Goal: Information Seeking & Learning: Learn about a topic

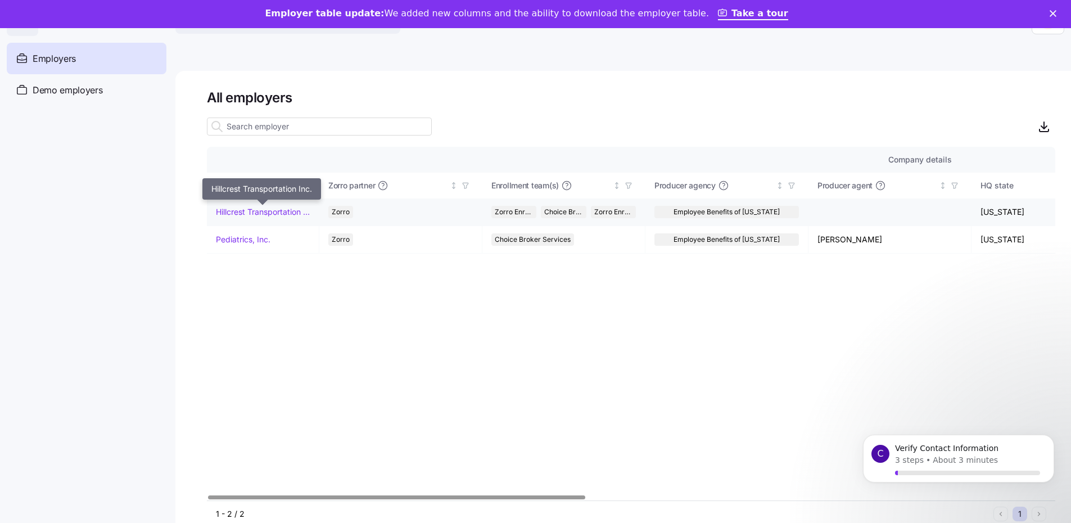
click at [239, 209] on link "Hillcrest Transportation Inc." at bounding box center [263, 211] width 94 height 11
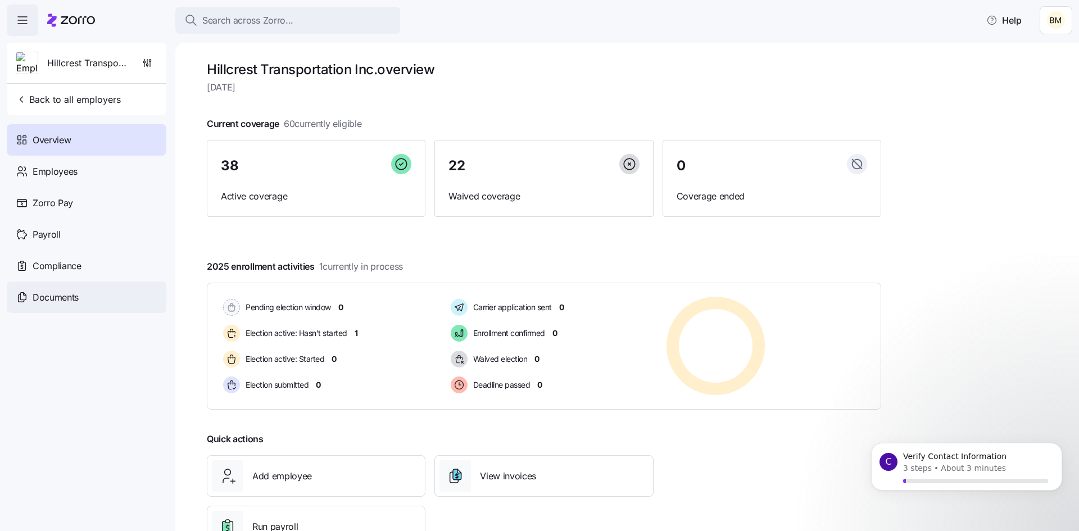
click at [63, 296] on span "Documents" at bounding box center [56, 298] width 46 height 14
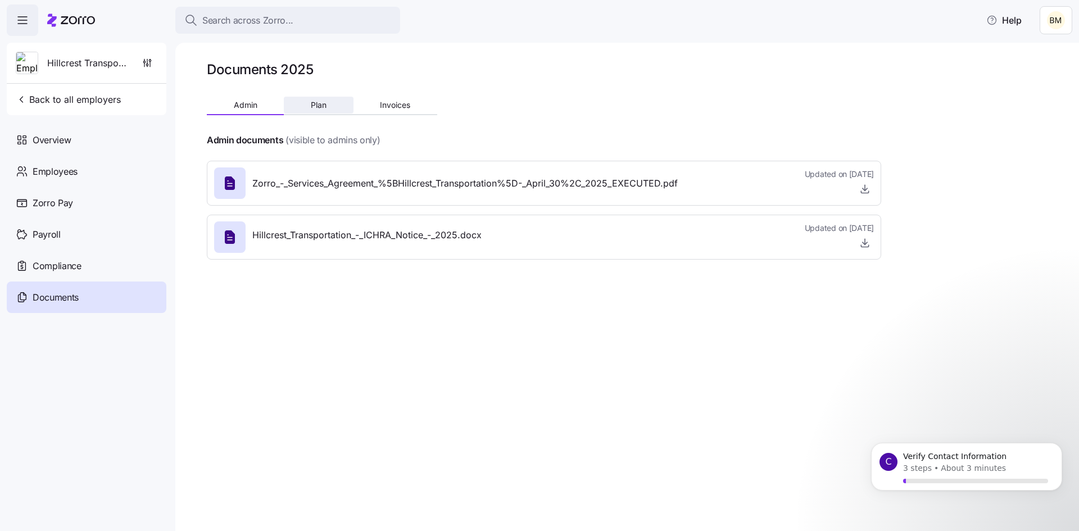
click at [322, 106] on span "Plan" at bounding box center [319, 105] width 16 height 8
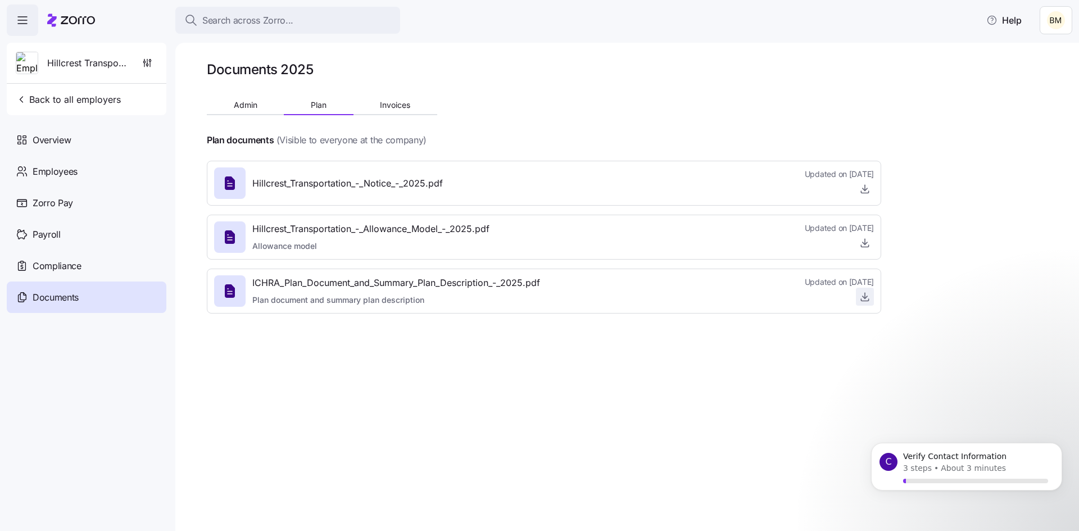
click at [867, 299] on icon "button" at bounding box center [864, 296] width 11 height 11
click at [52, 271] on span "Compliance" at bounding box center [57, 266] width 49 height 14
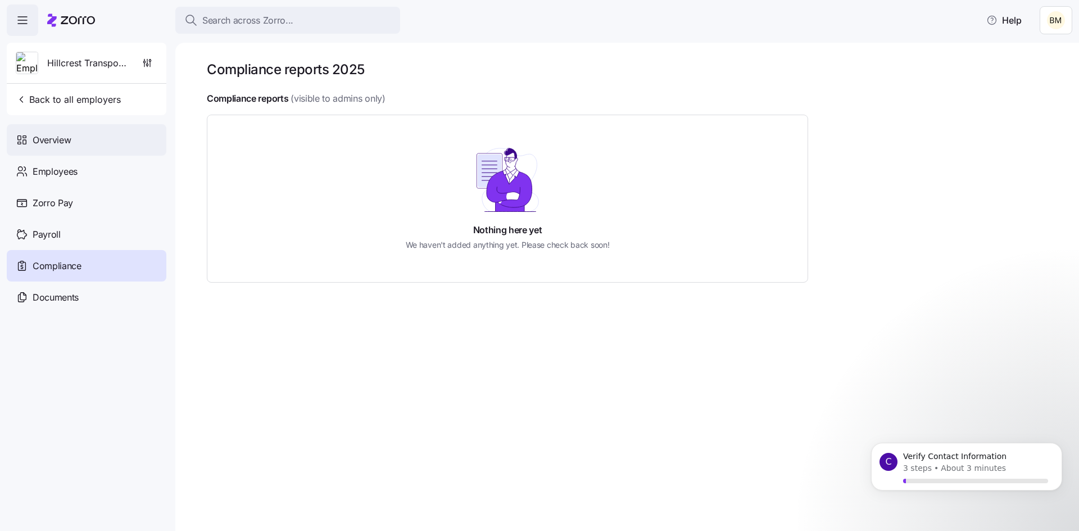
click at [60, 146] on span "Overview" at bounding box center [52, 140] width 38 height 14
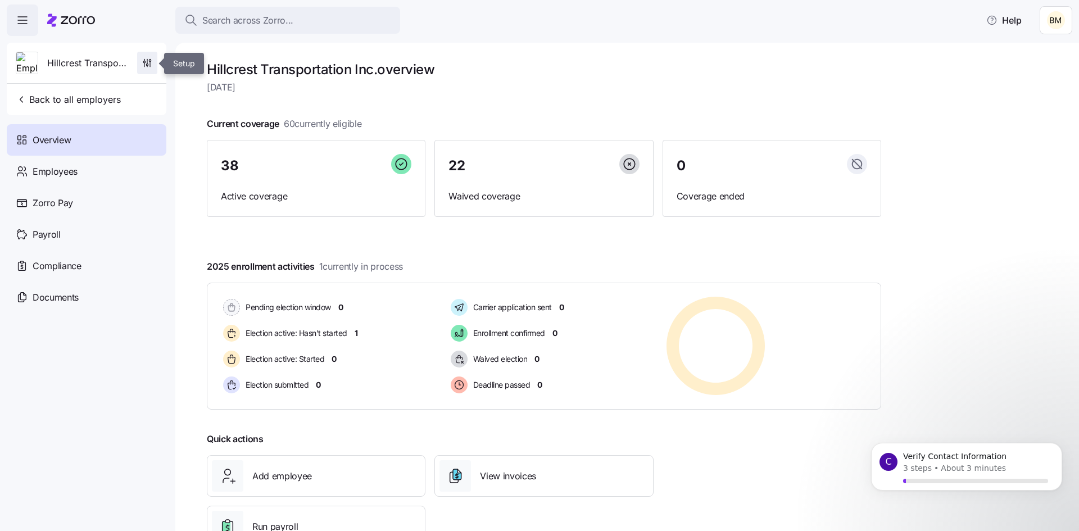
click at [148, 64] on icon "button" at bounding box center [147, 62] width 11 height 11
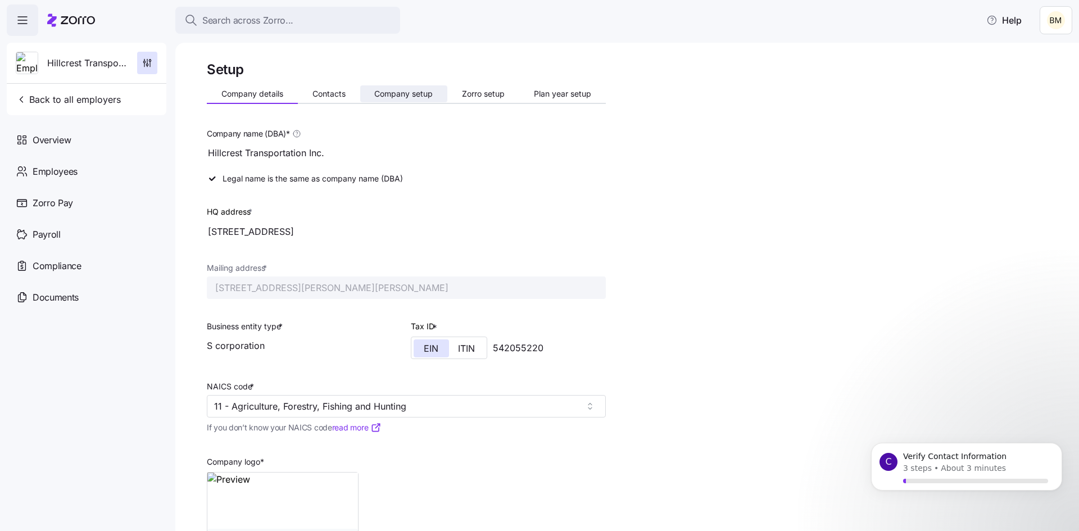
click at [405, 94] on span "Company setup" at bounding box center [403, 94] width 58 height 8
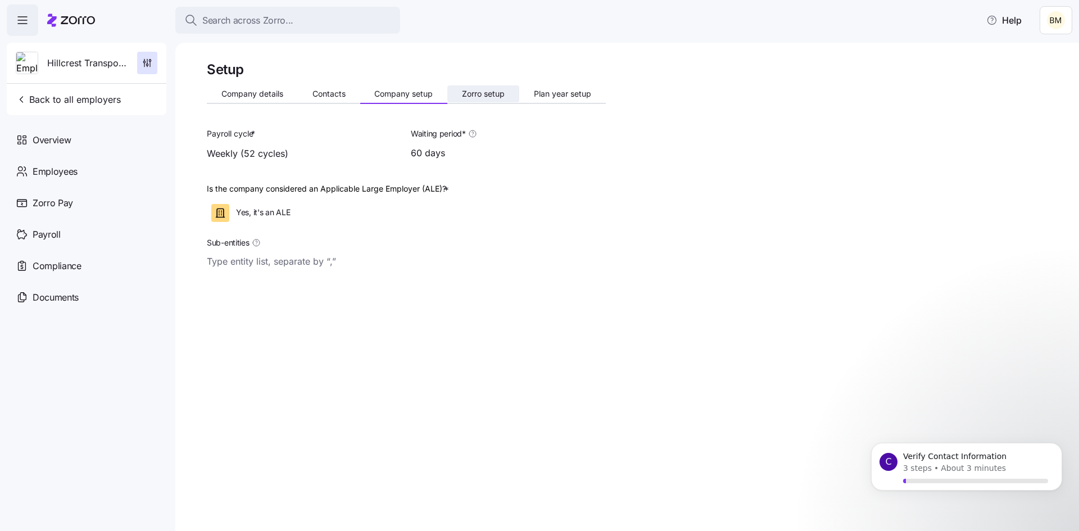
click at [490, 92] on span "Zorro setup" at bounding box center [483, 94] width 43 height 8
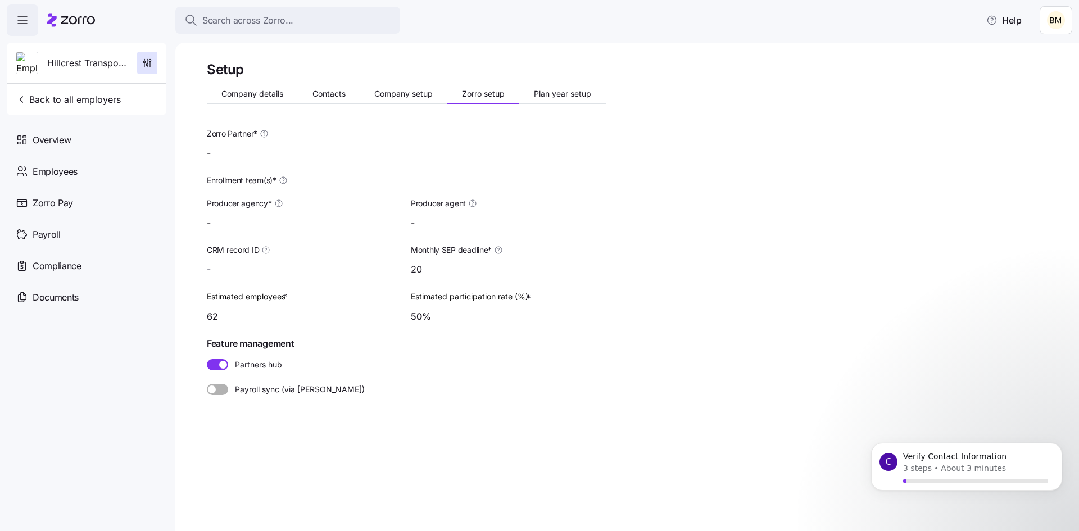
type input "Zorro"
type input "Employee Benefits of [US_STATE]"
